Goal: Transaction & Acquisition: Purchase product/service

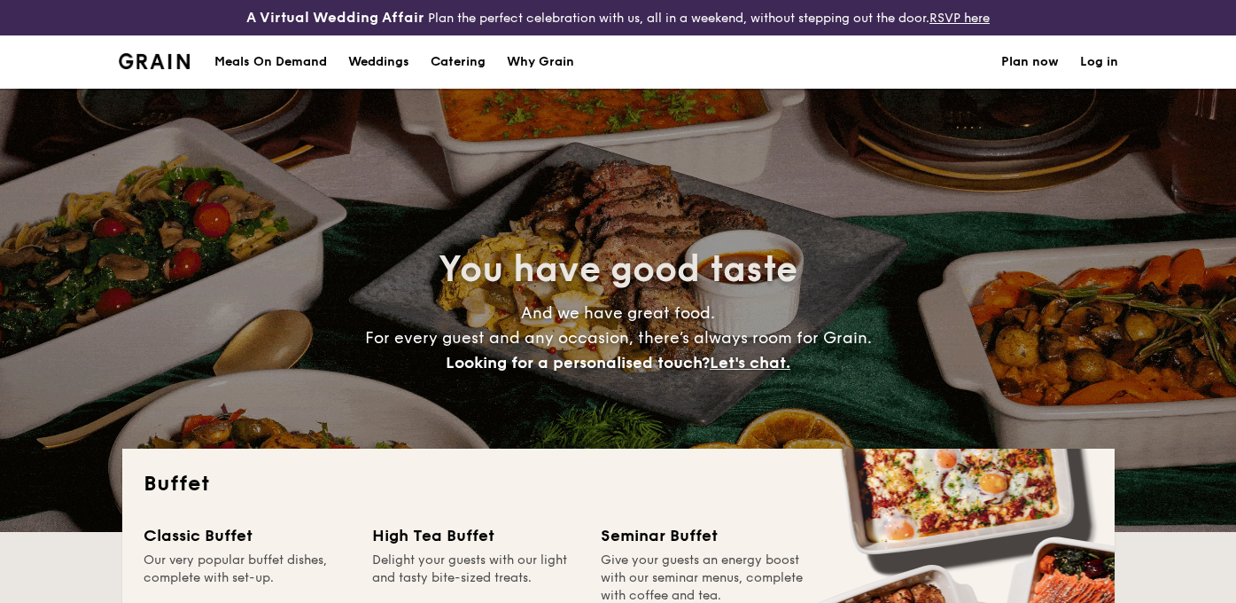
select select
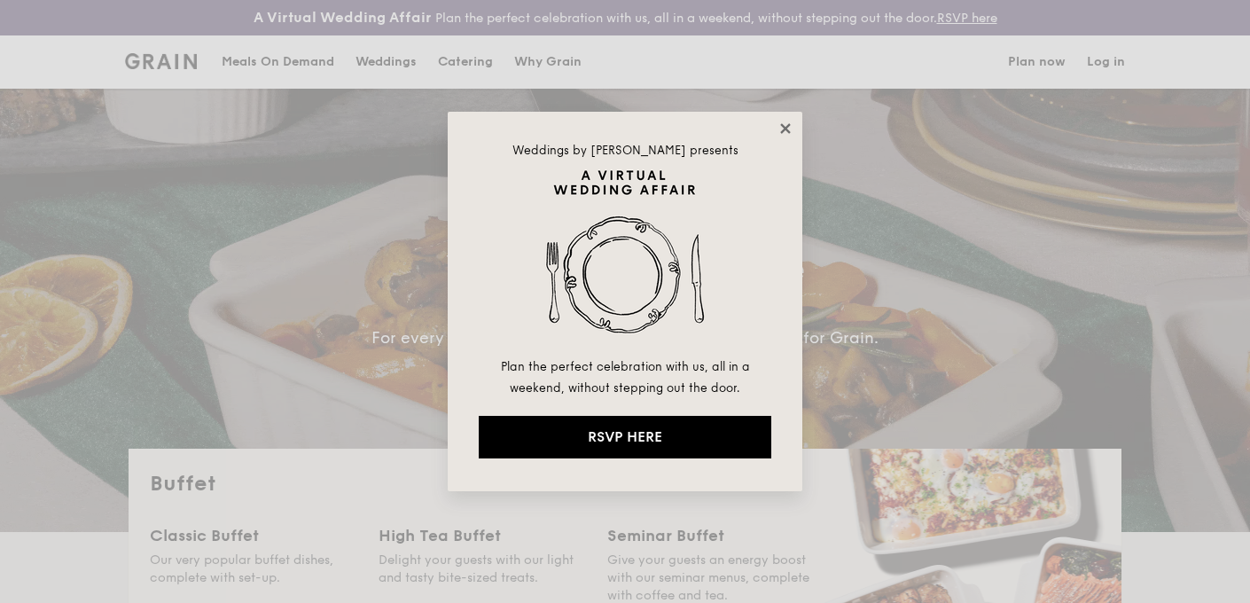
click at [792, 128] on icon at bounding box center [785, 129] width 16 height 16
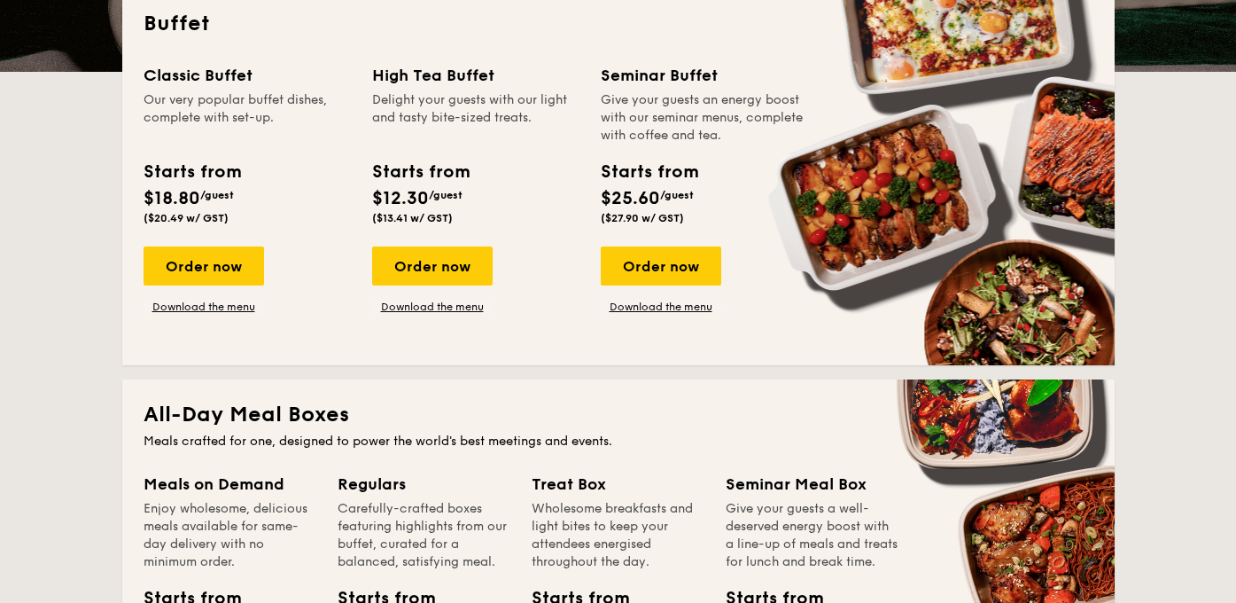
scroll to position [490, 0]
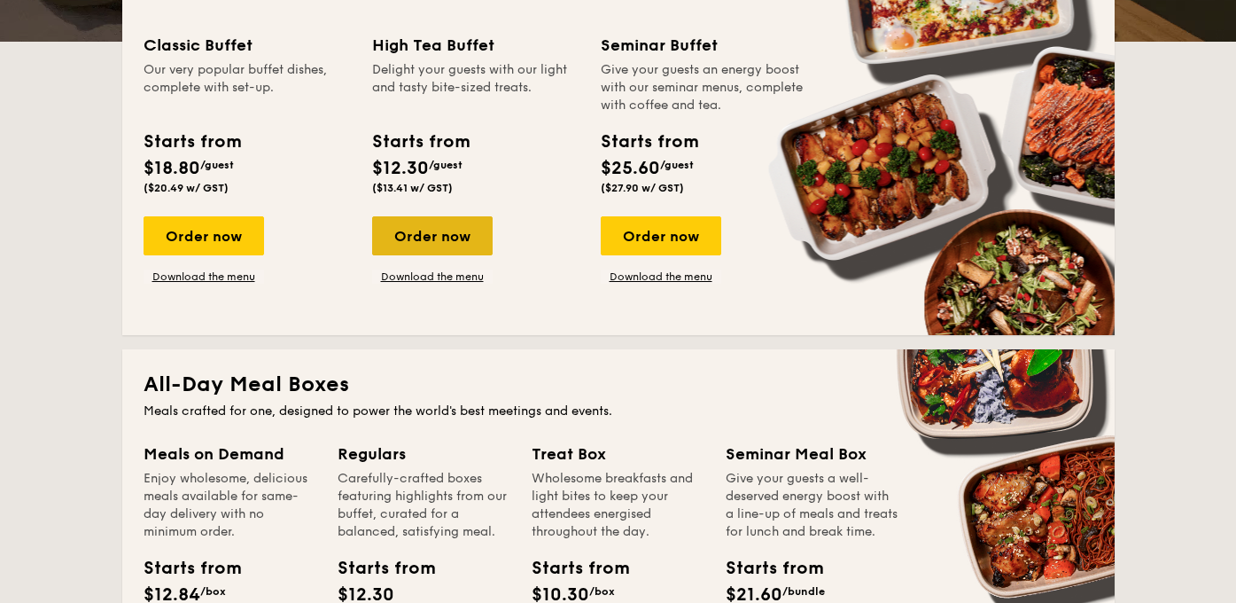
click at [451, 238] on div "Order now" at bounding box center [432, 235] width 121 height 39
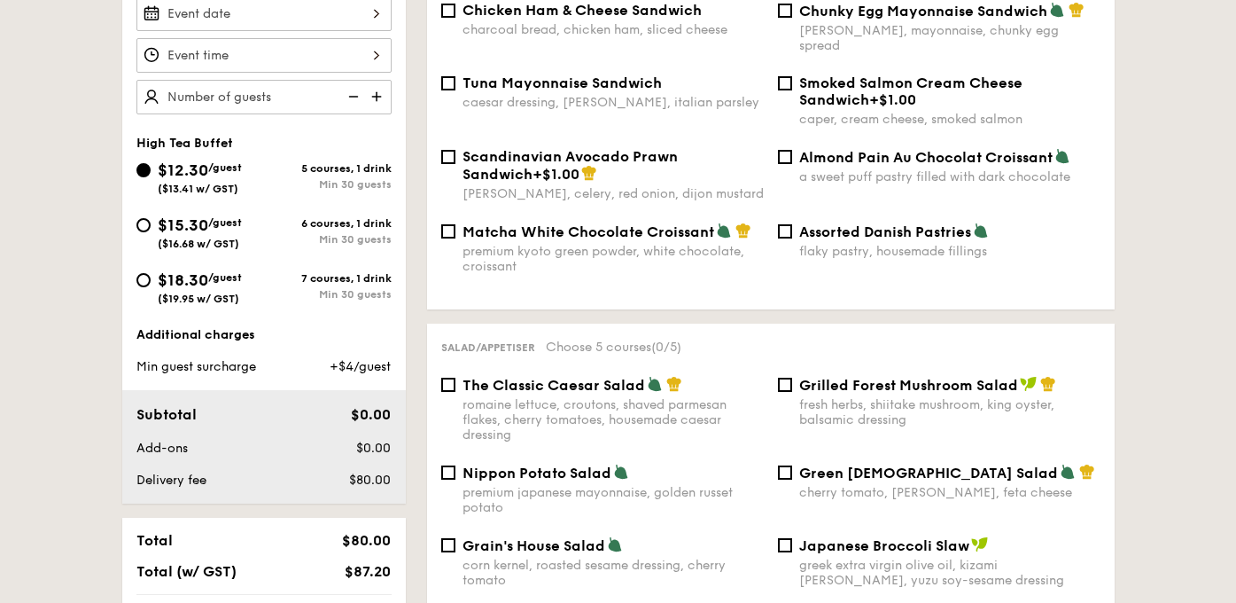
scroll to position [588, 0]
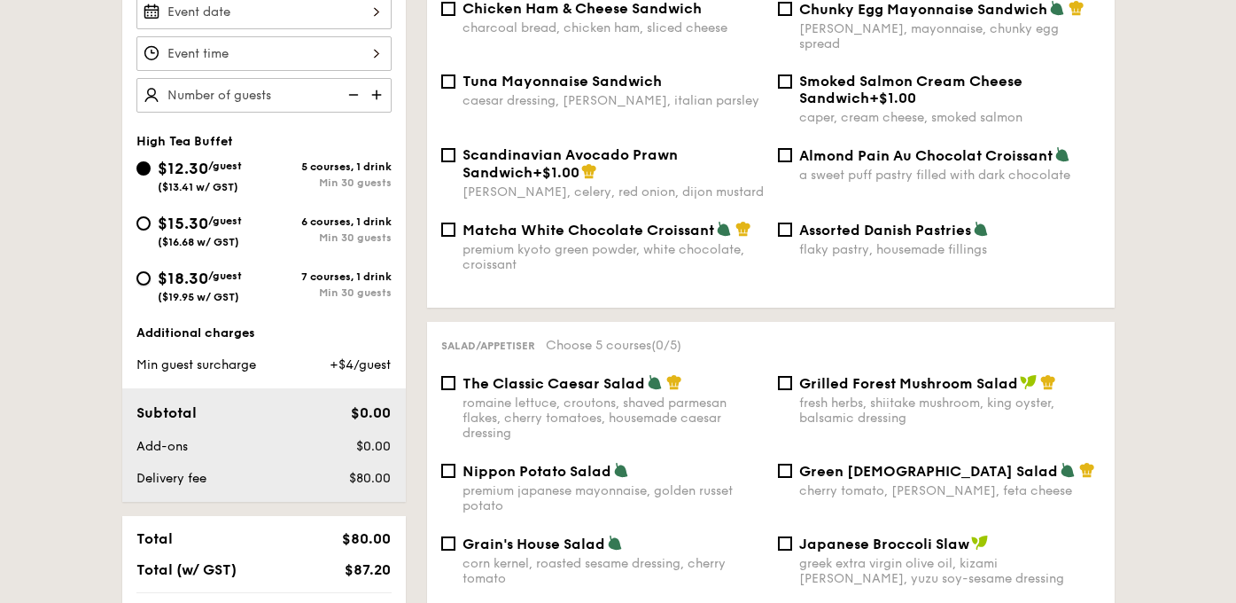
click at [140, 274] on input "$18.30 /guest ($19.95 w/ GST) 7 courses, 1 drink Min 30 guests" at bounding box center [143, 278] width 14 height 14
radio input "true"
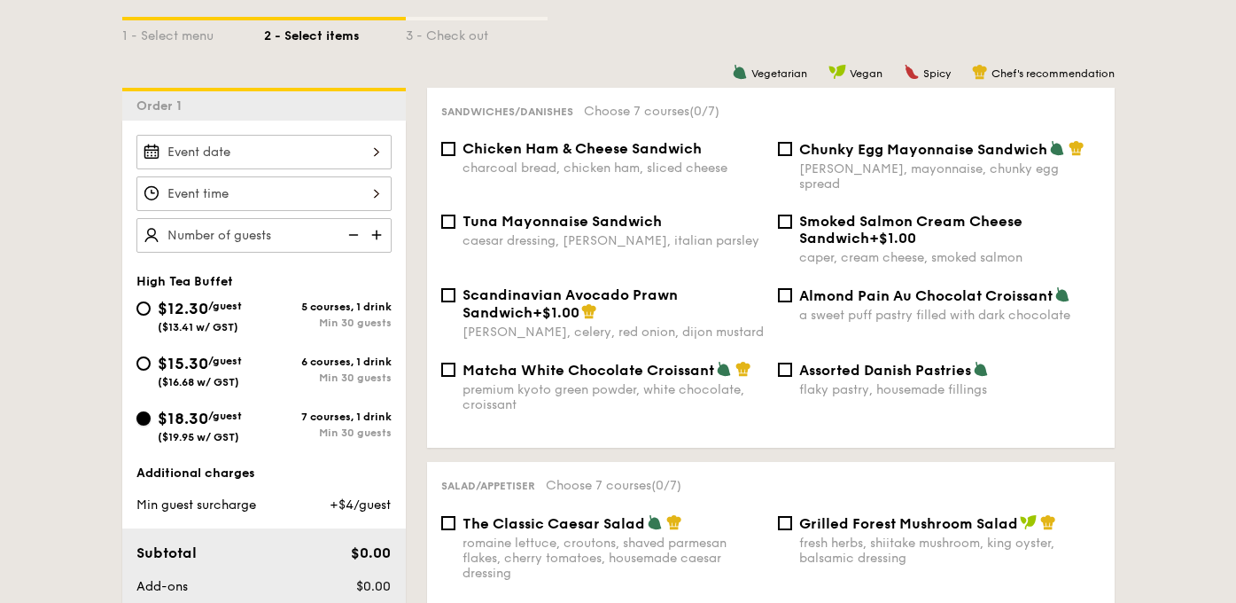
scroll to position [449, 0]
